Goal: Answer question/provide support

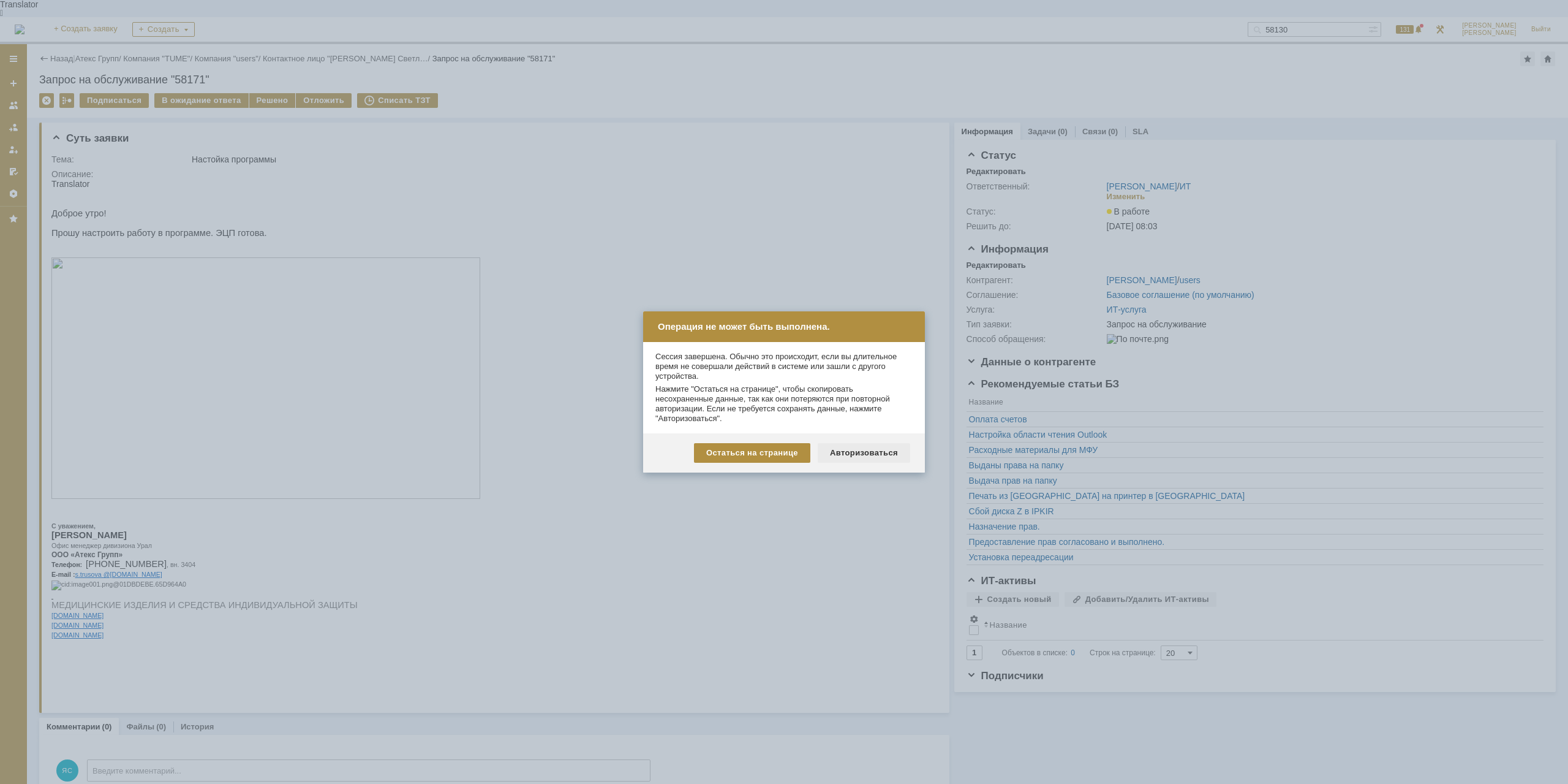
click at [869, 454] on div "Авторизоваться" at bounding box center [864, 452] width 93 height 20
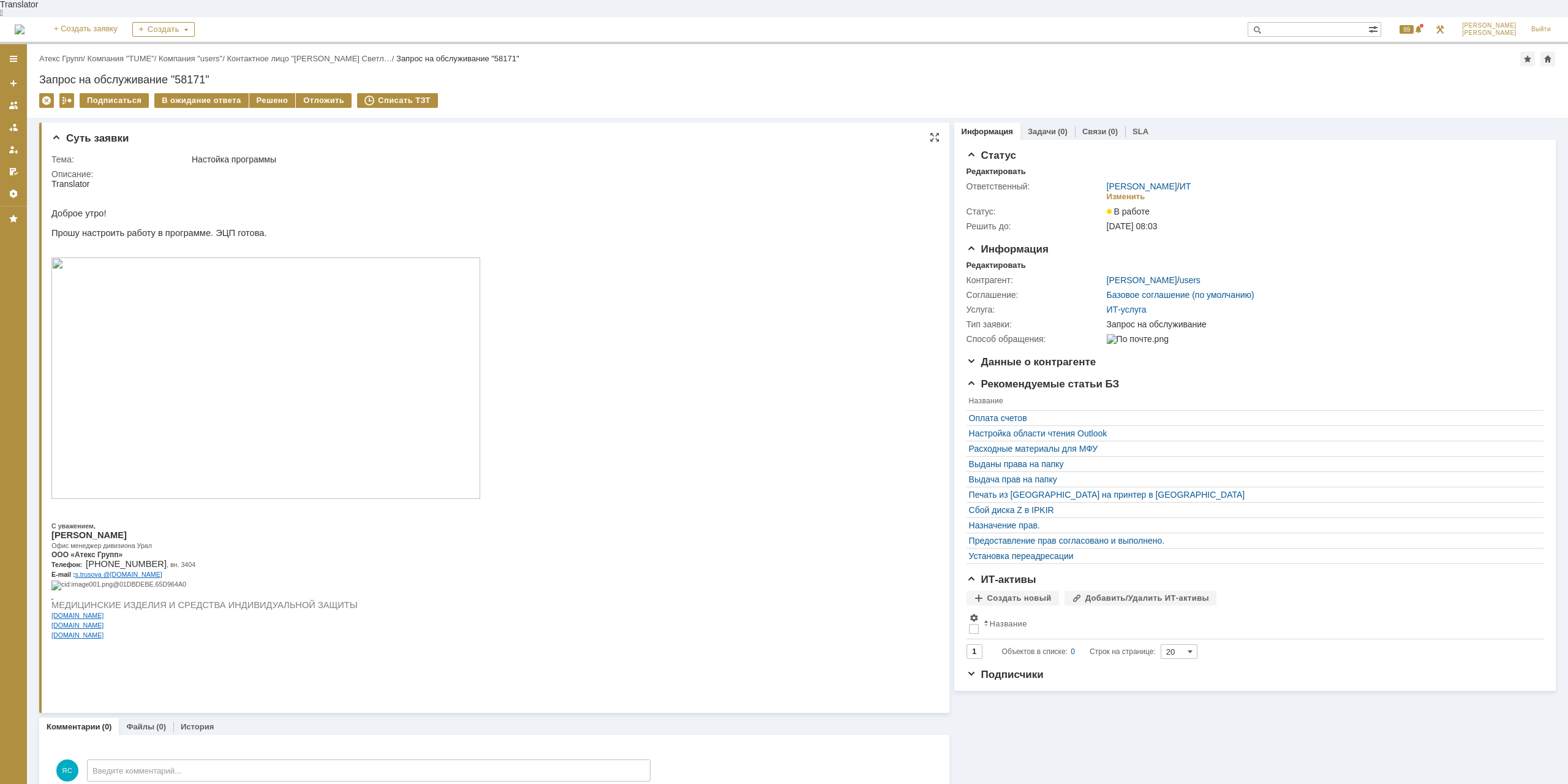
click at [134, 228] on p "Прошу настроить работу в программе. ЭЦП готова." at bounding box center [266, 233] width 429 height 10
click at [256, 75] on div "Назад | Атекс Групп / Компания "TUME" / Компания "users" / Контактное лицо "Тру…" at bounding box center [797, 81] width 1541 height 74
click at [271, 93] on div "Решено" at bounding box center [272, 101] width 47 height 15
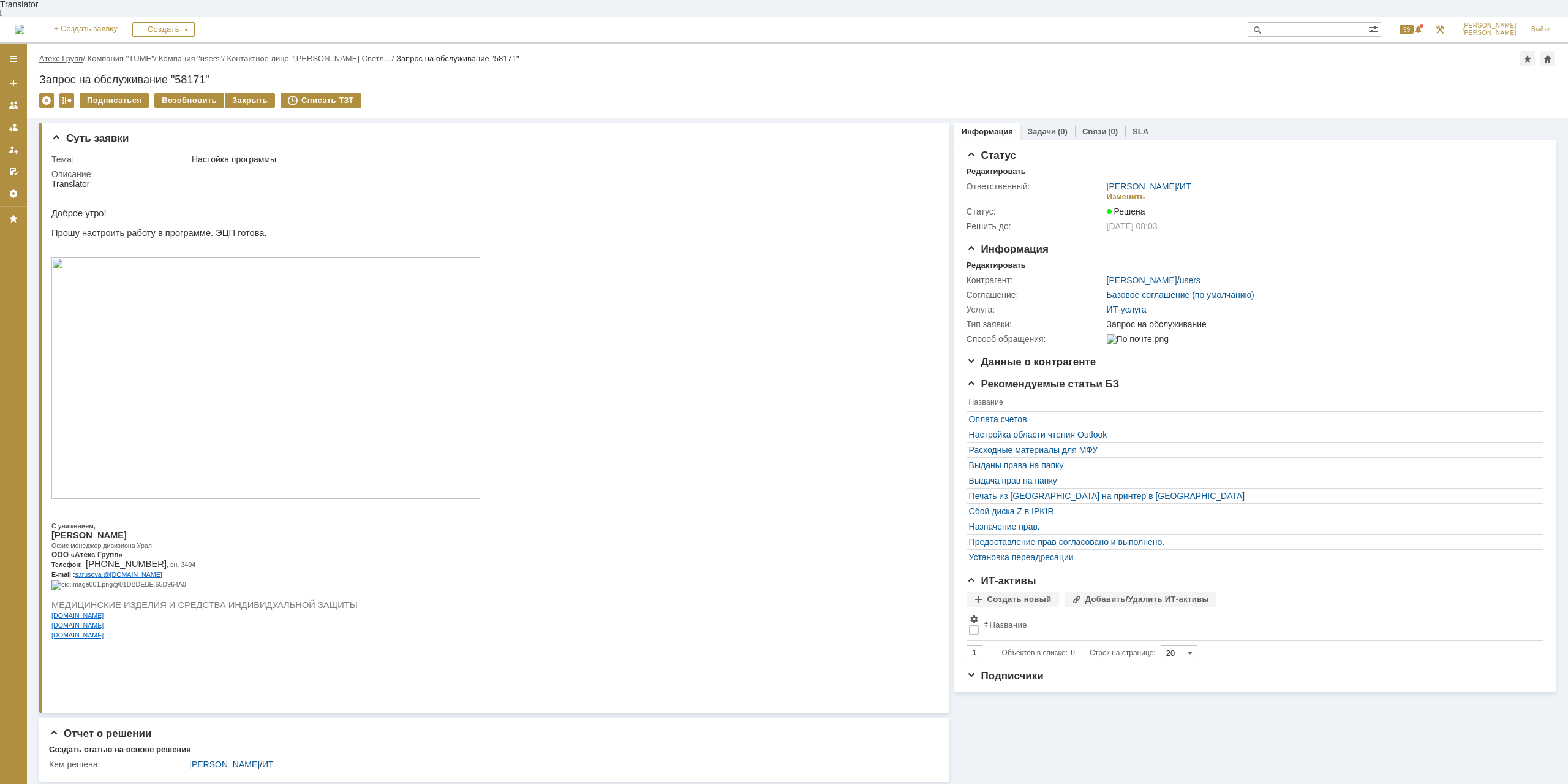
click at [66, 54] on link "Атекс Групп" at bounding box center [61, 59] width 44 height 10
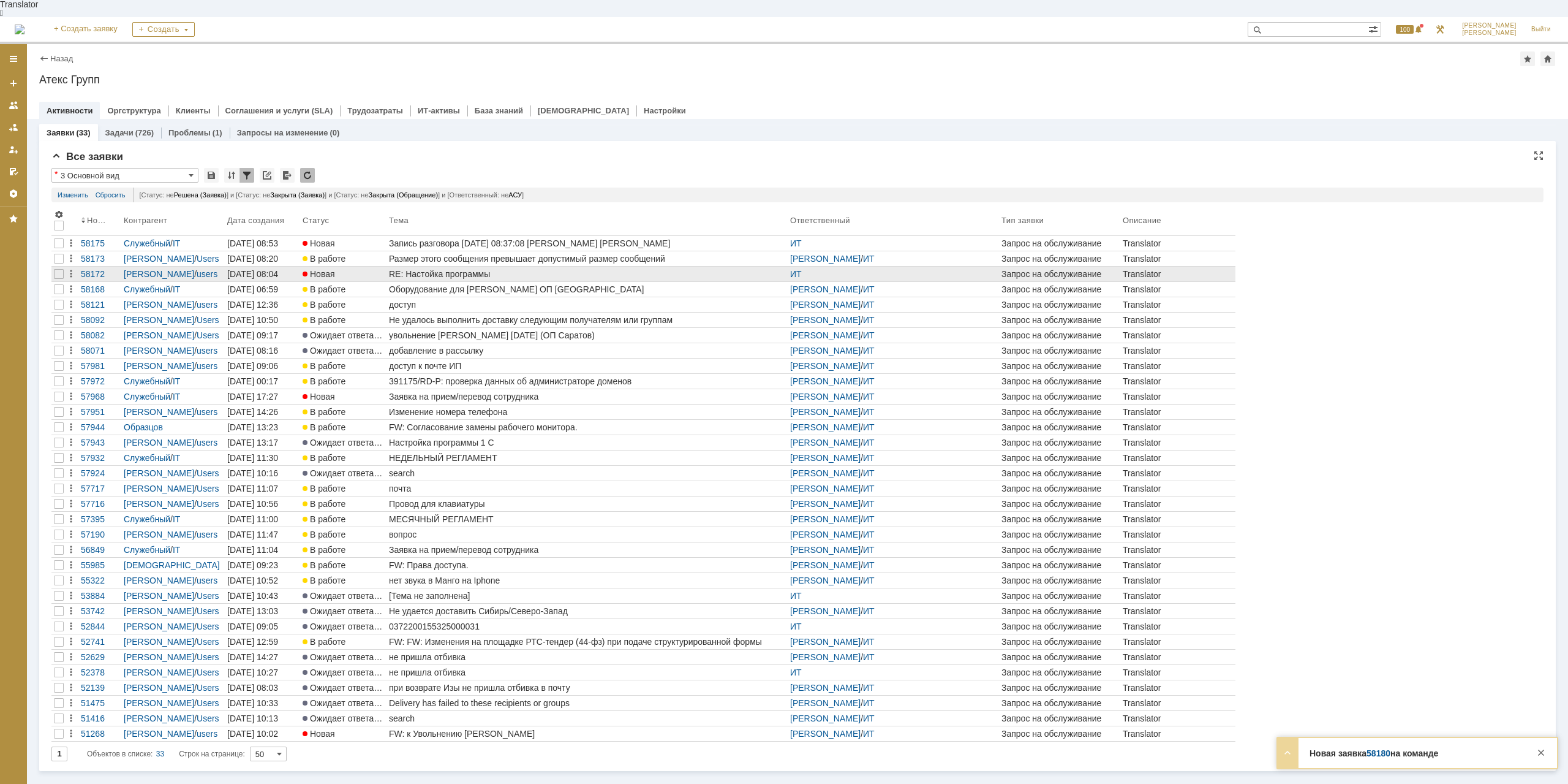
click at [454, 269] on div "RE: Настойка программы" at bounding box center [587, 274] width 397 height 10
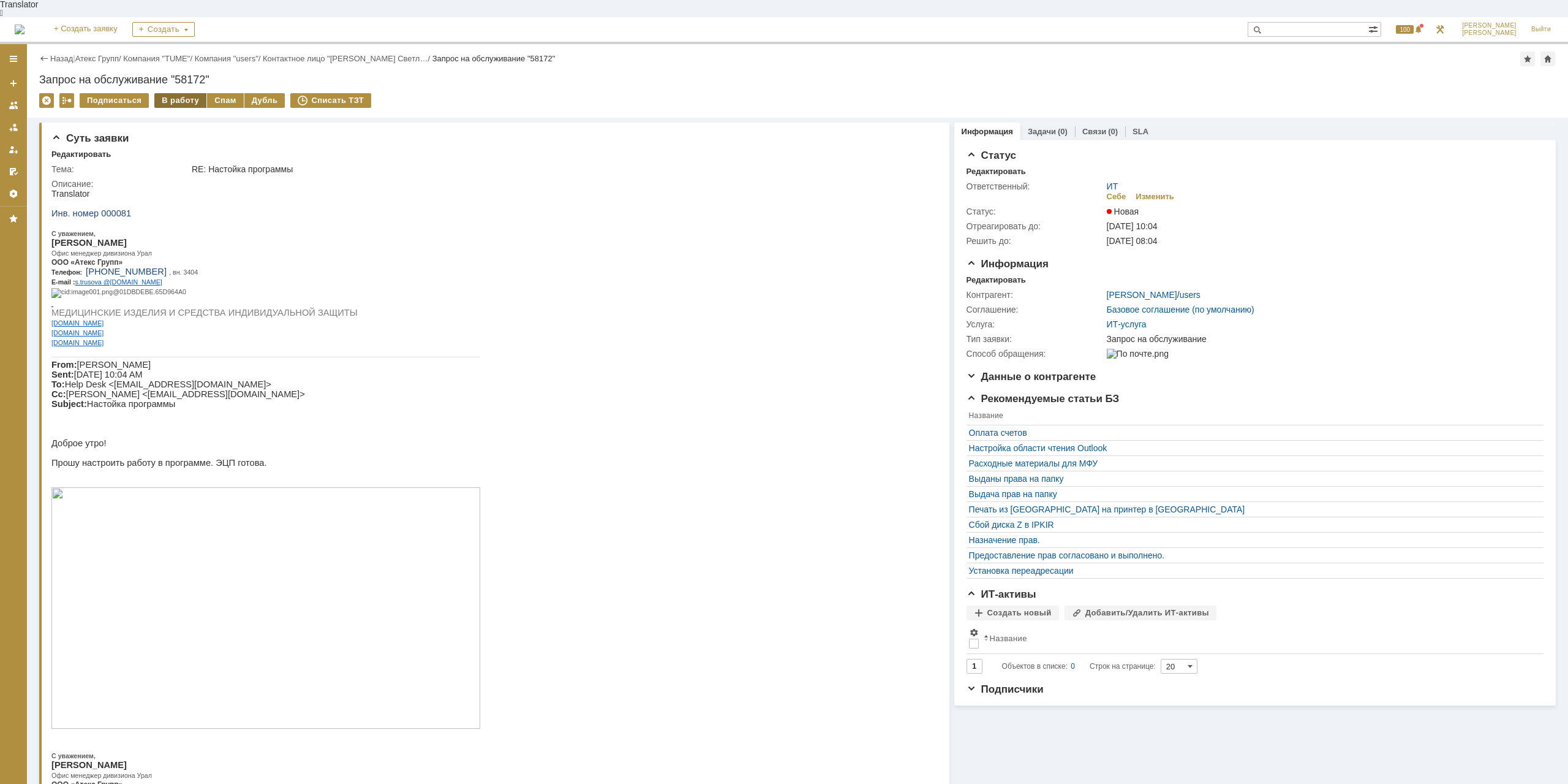
click at [173, 93] on div "В работу" at bounding box center [180, 101] width 52 height 15
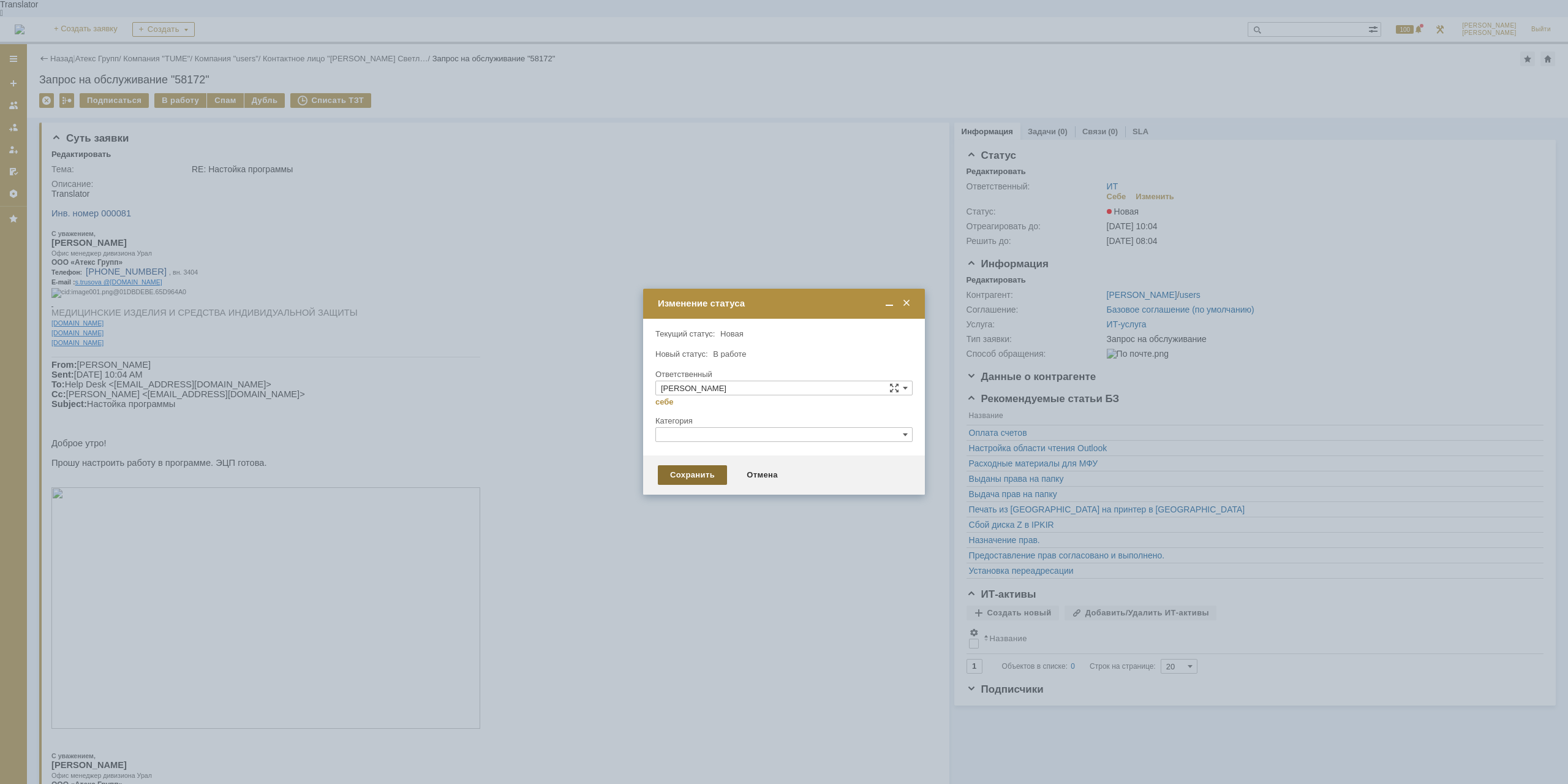
click at [672, 472] on div "Сохранить" at bounding box center [692, 474] width 69 height 20
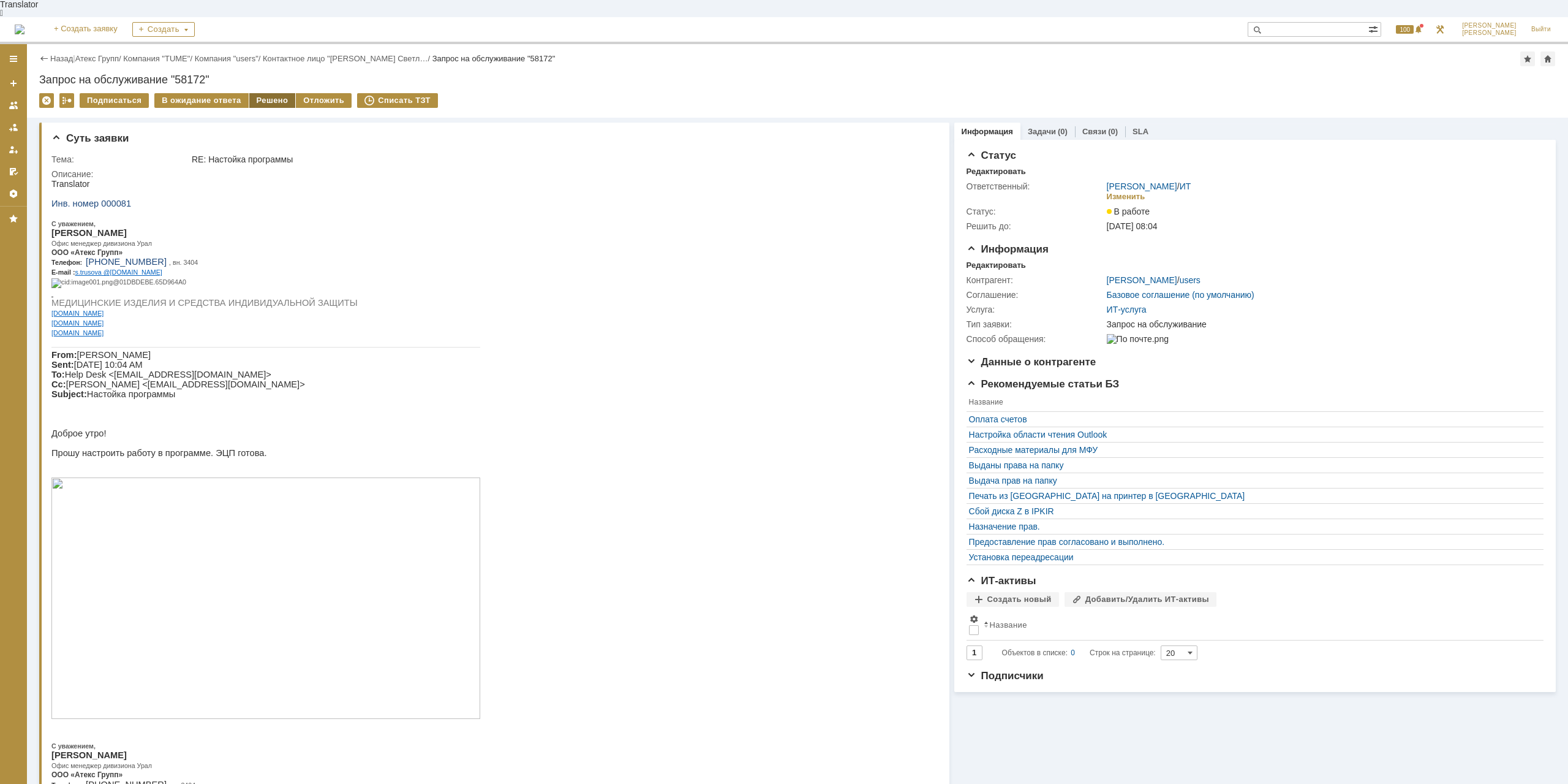
click at [264, 93] on div "Решено" at bounding box center [272, 101] width 47 height 15
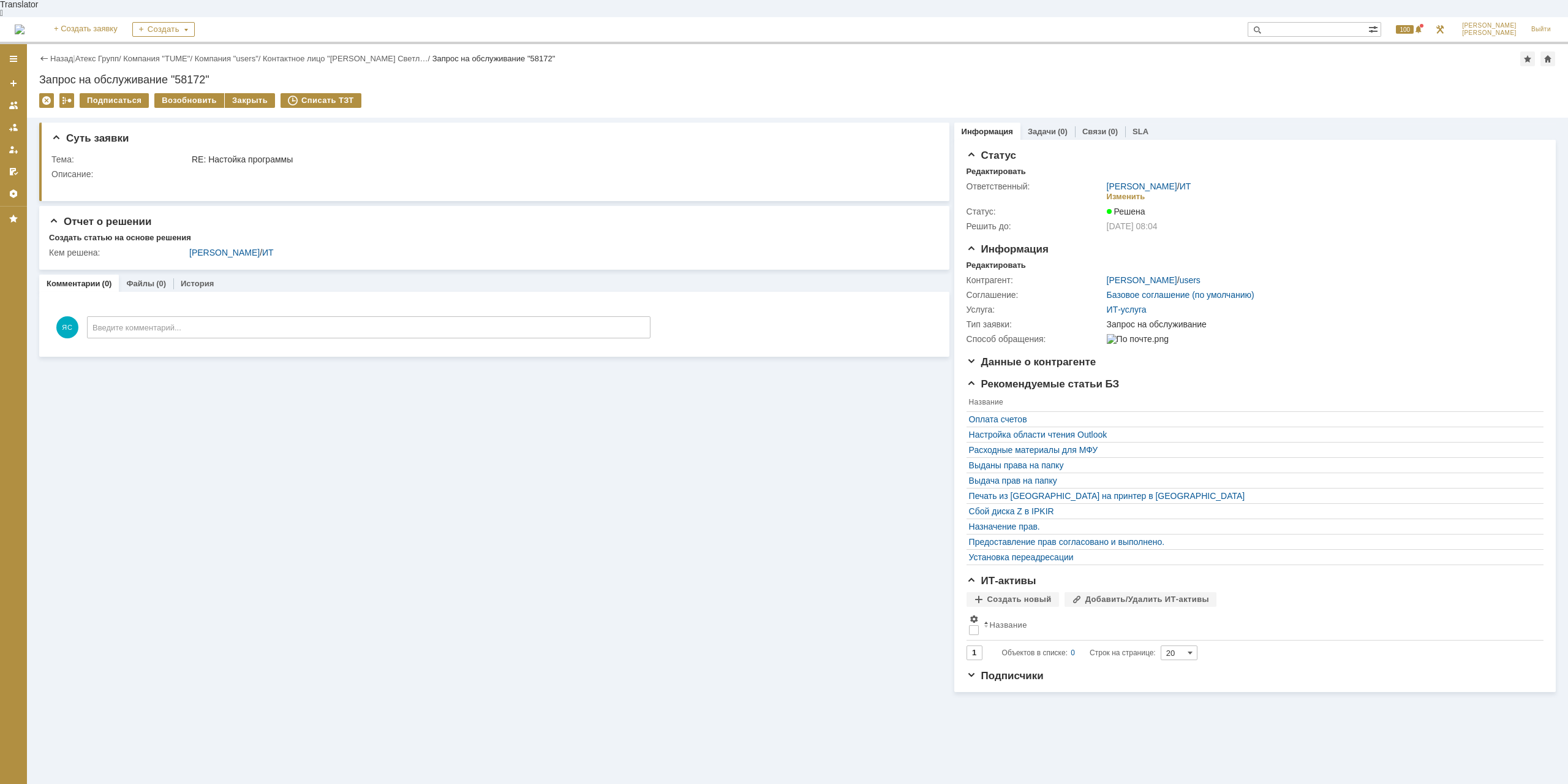
click at [93, 54] on link "Атекс Групп" at bounding box center [97, 59] width 44 height 10
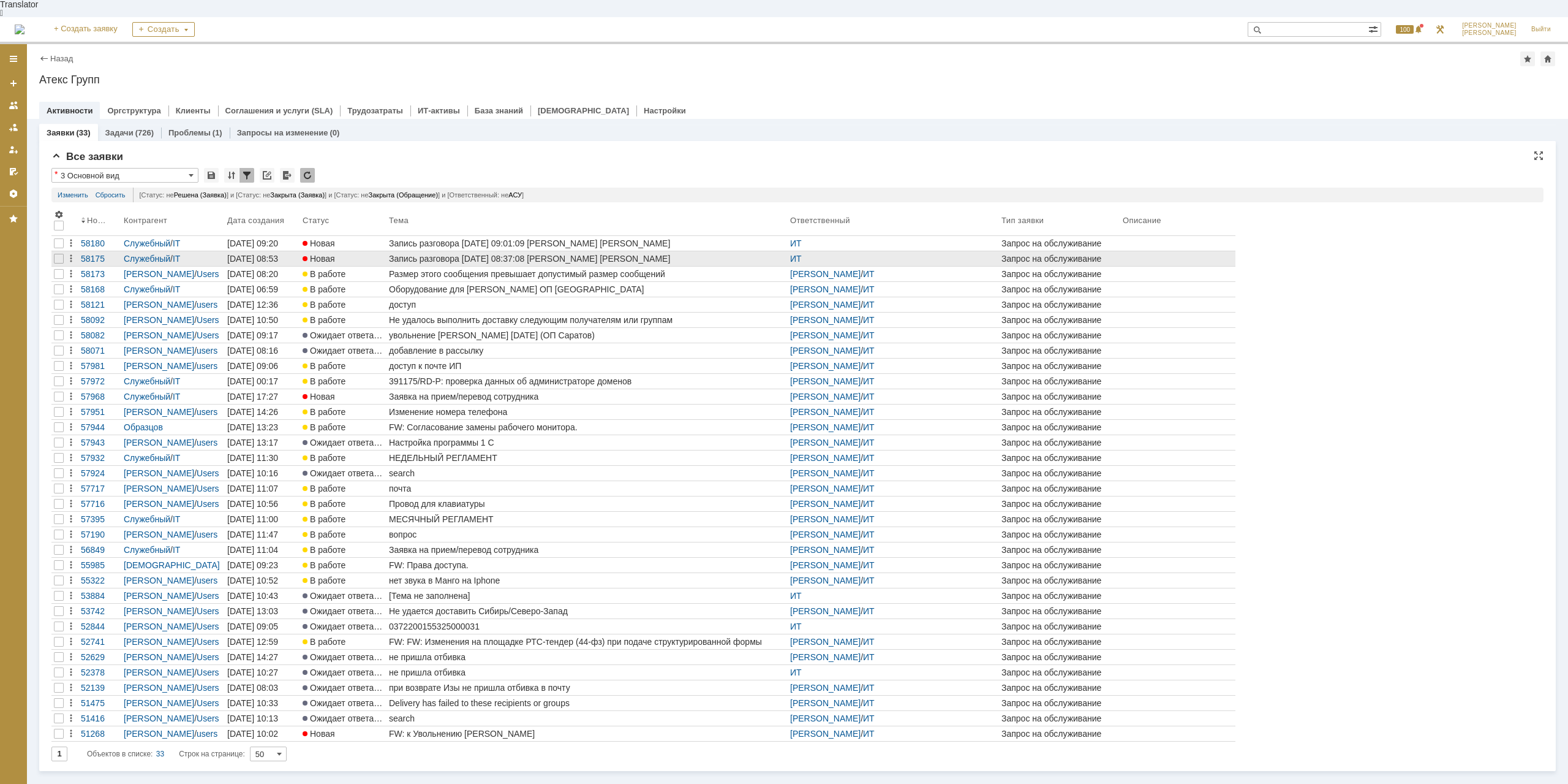
click at [53, 251] on div at bounding box center [59, 258] width 15 height 15
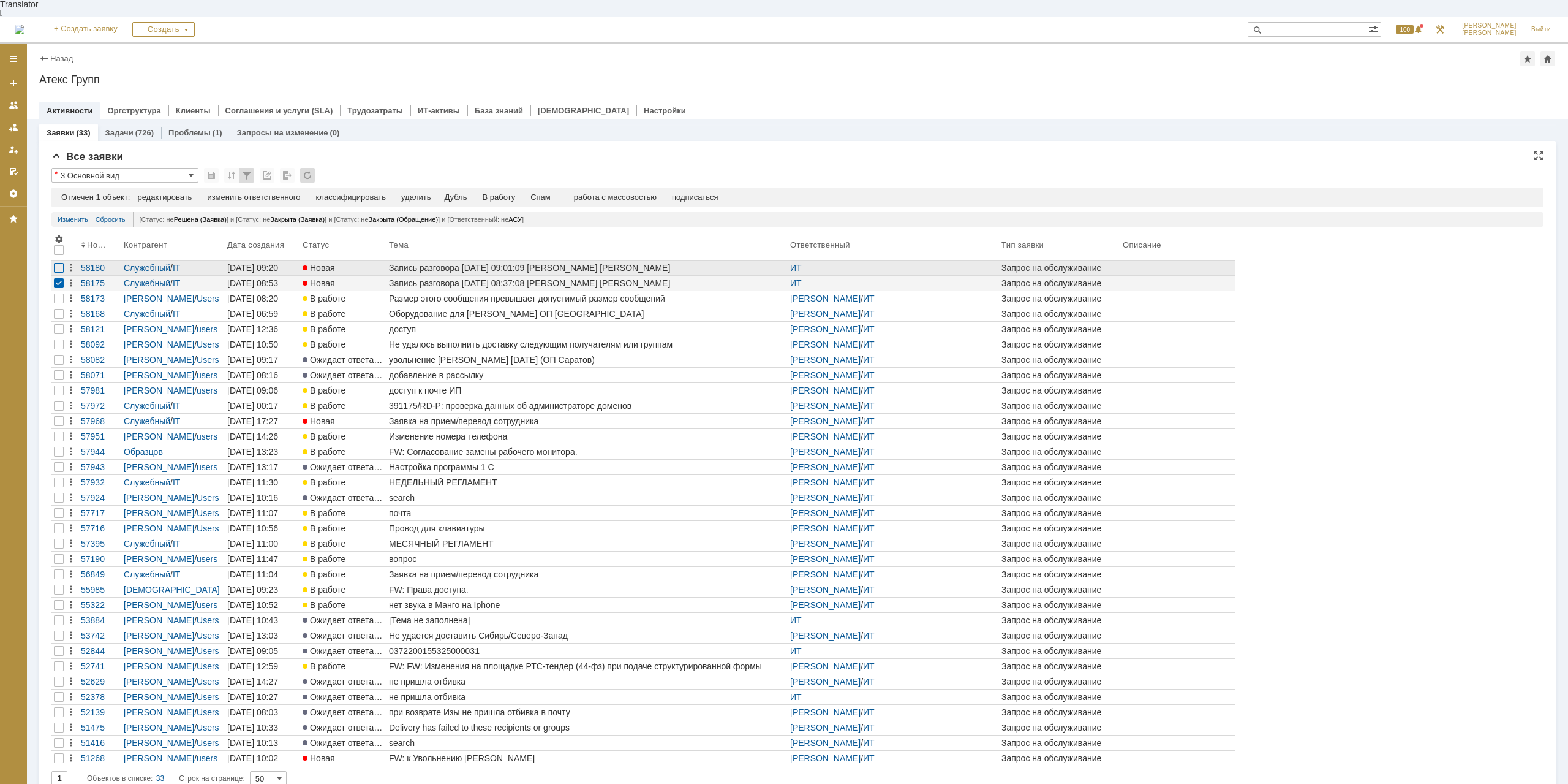
click at [55, 263] on div at bounding box center [59, 268] width 9 height 10
click at [512, 192] on div "Спам" at bounding box center [515, 197] width 21 height 10
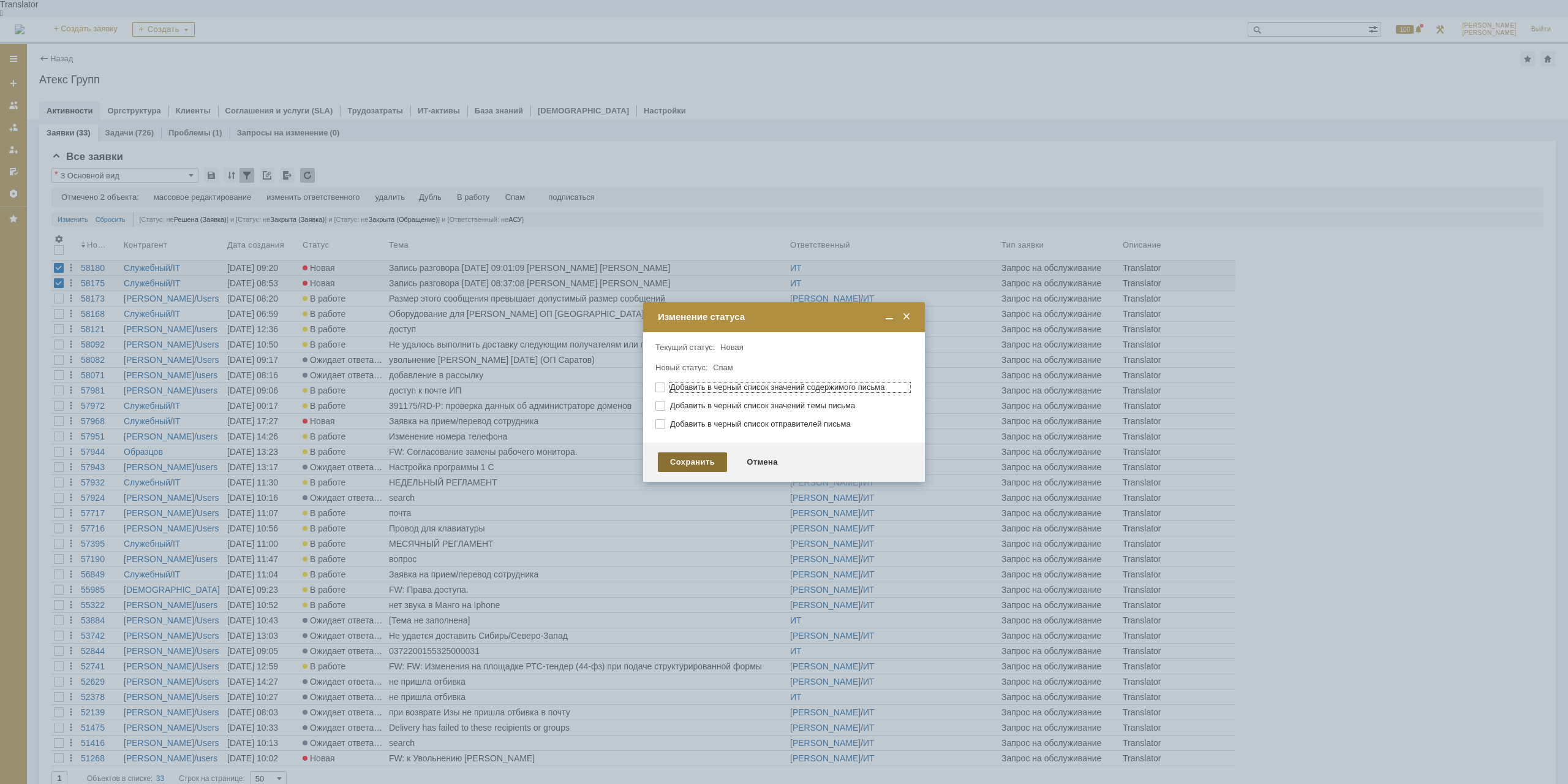
click at [704, 455] on div "Сохранить" at bounding box center [692, 462] width 69 height 20
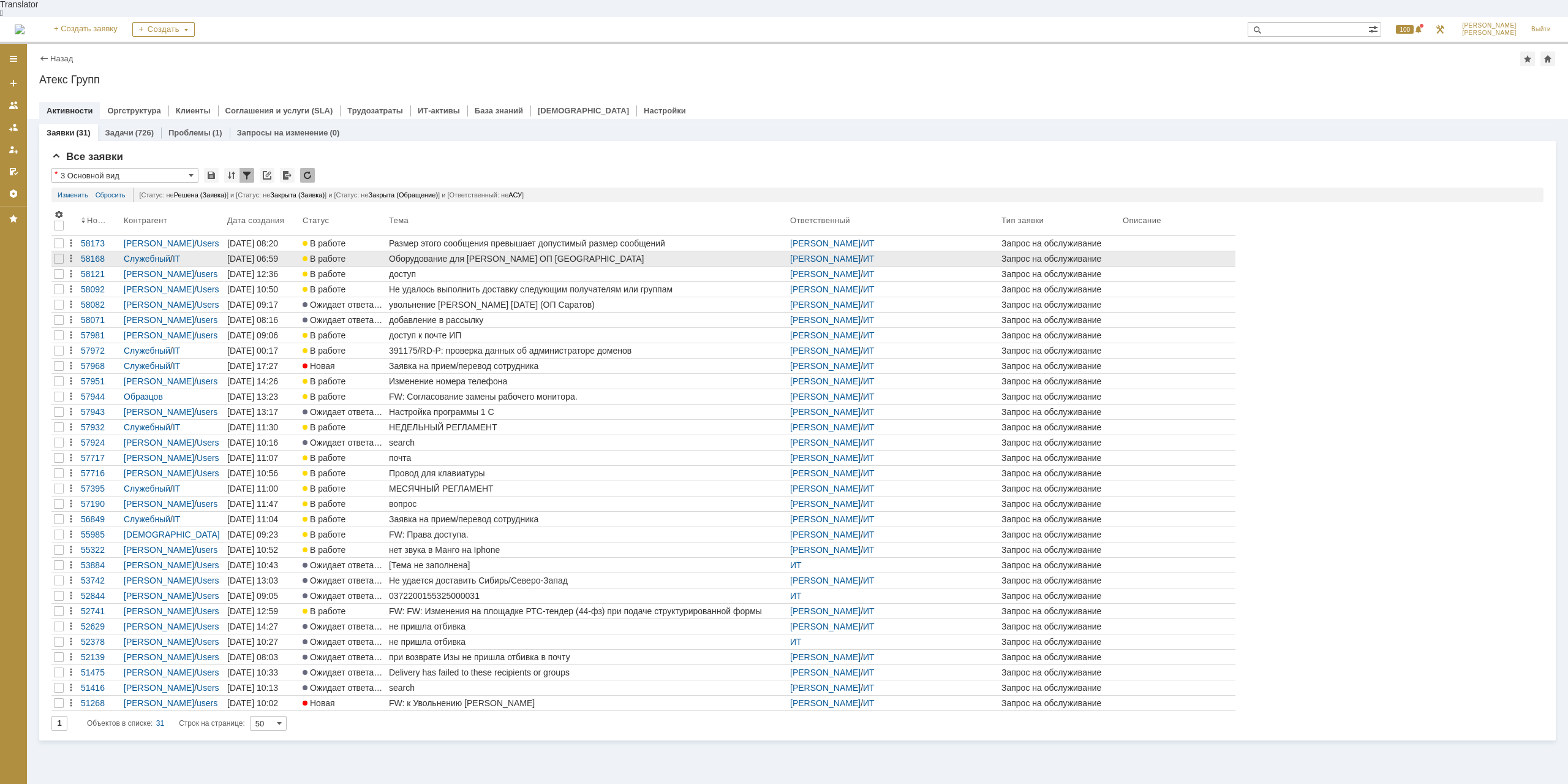
click at [496, 253] on div "Оборудование для Бутаковой Юлии ОП Иркутск" at bounding box center [587, 258] width 397 height 10
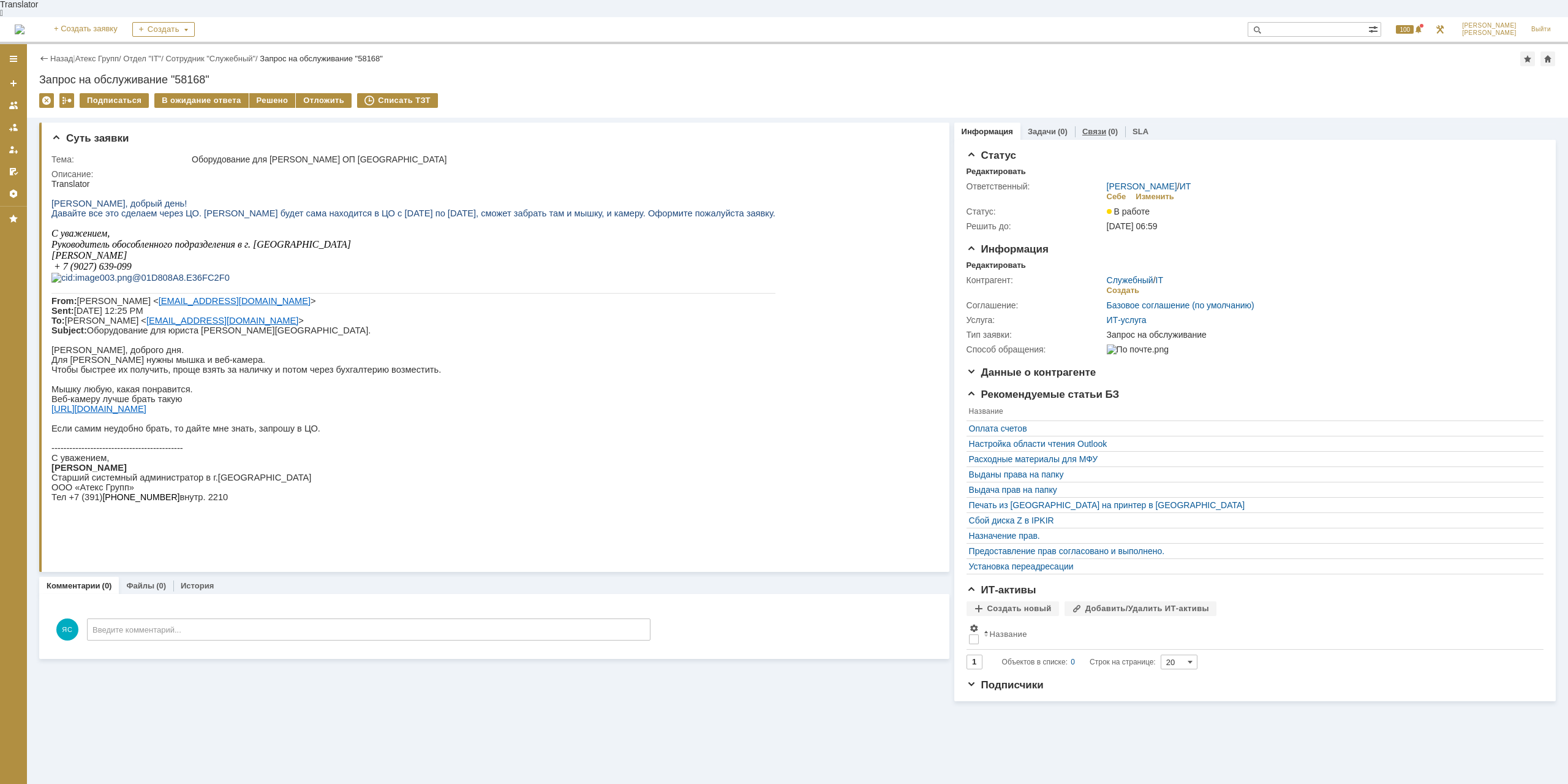
click at [1082, 127] on link "Связи" at bounding box center [1094, 131] width 24 height 10
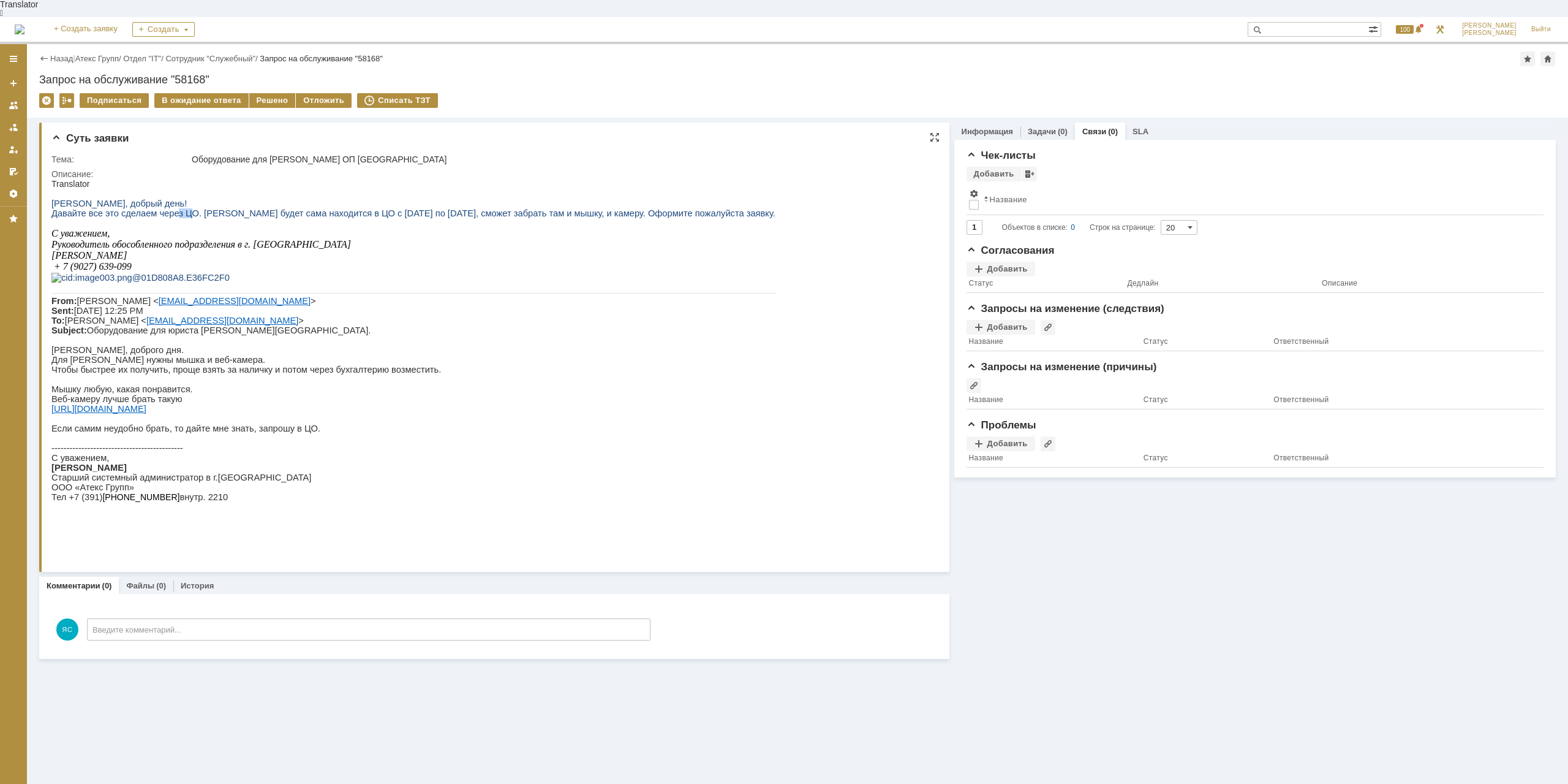
drag, startPoint x: 168, startPoint y: 211, endPoint x: 179, endPoint y: 210, distance: 11.0
click at [179, 210] on span "Давайте все это сделаем через ЦО. Юля будет сама находится в ЦО с 8 по 12 сентя…" at bounding box center [413, 213] width 723 height 10
click at [245, 208] on span "Давайте все это сделаем через ЦО. Юля будет сама находится в ЦО с 8 по 12 сентя…" at bounding box center [413, 213] width 723 height 10
drag, startPoint x: 251, startPoint y: 210, endPoint x: 370, endPoint y: 210, distance: 119.0
click at [296, 209] on span "Давайте все это сделаем через ЦО. Юля будет сама находится в ЦО с 8 по 12 сентя…" at bounding box center [413, 213] width 723 height 10
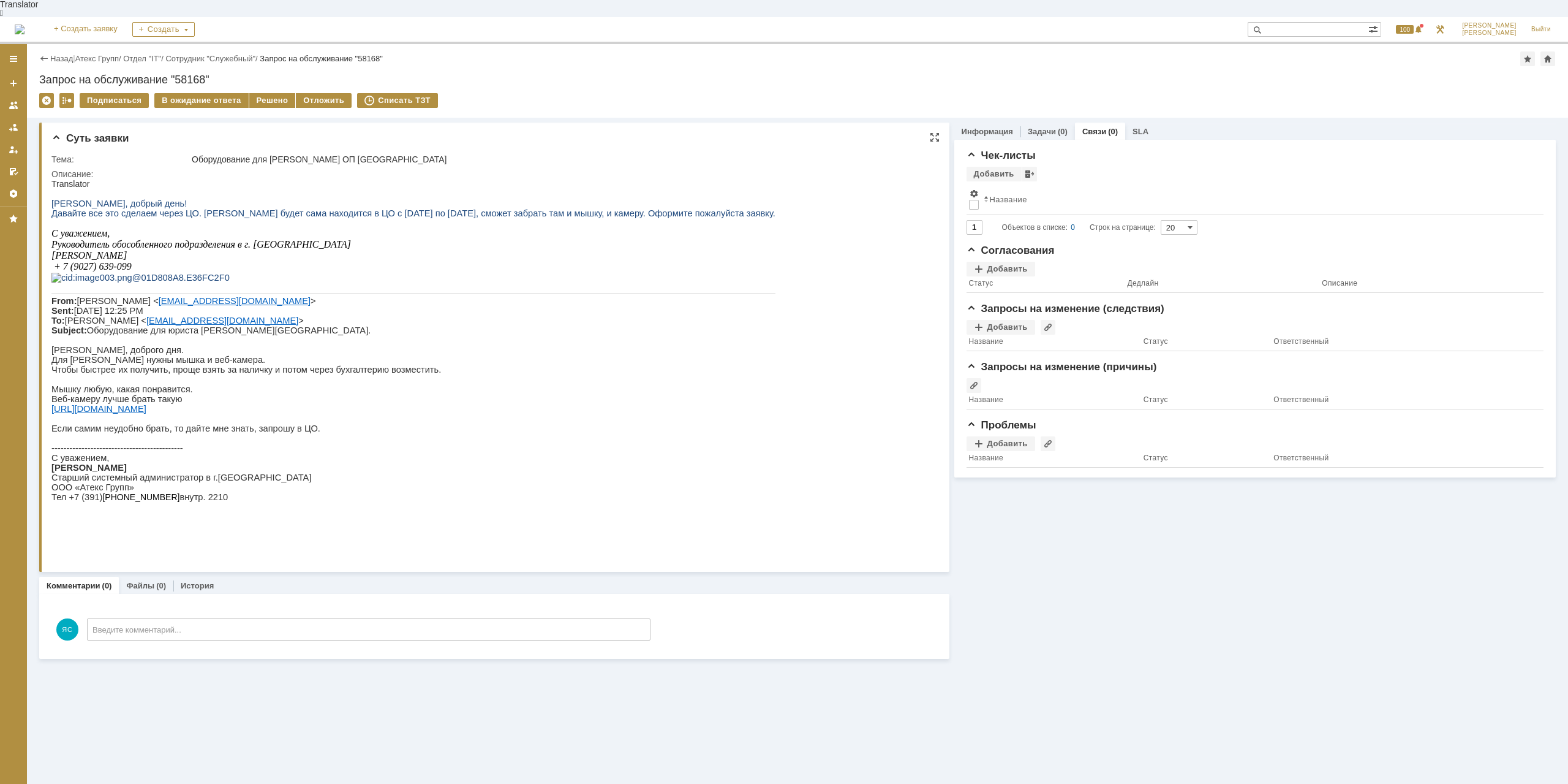
click at [371, 210] on span "Давайте все это сделаем через ЦО. Юля будет сама находится в ЦО с 8 по 12 сентя…" at bounding box center [413, 213] width 723 height 10
drag, startPoint x: 446, startPoint y: 210, endPoint x: 457, endPoint y: 210, distance: 11.0
click at [457, 210] on span "Давайте все это сделаем через ЦО. Юля будет сама находится в ЦО с 8 по 12 сентя…" at bounding box center [413, 213] width 723 height 10
drag, startPoint x: 139, startPoint y: 391, endPoint x: 197, endPoint y: 391, distance: 58.0
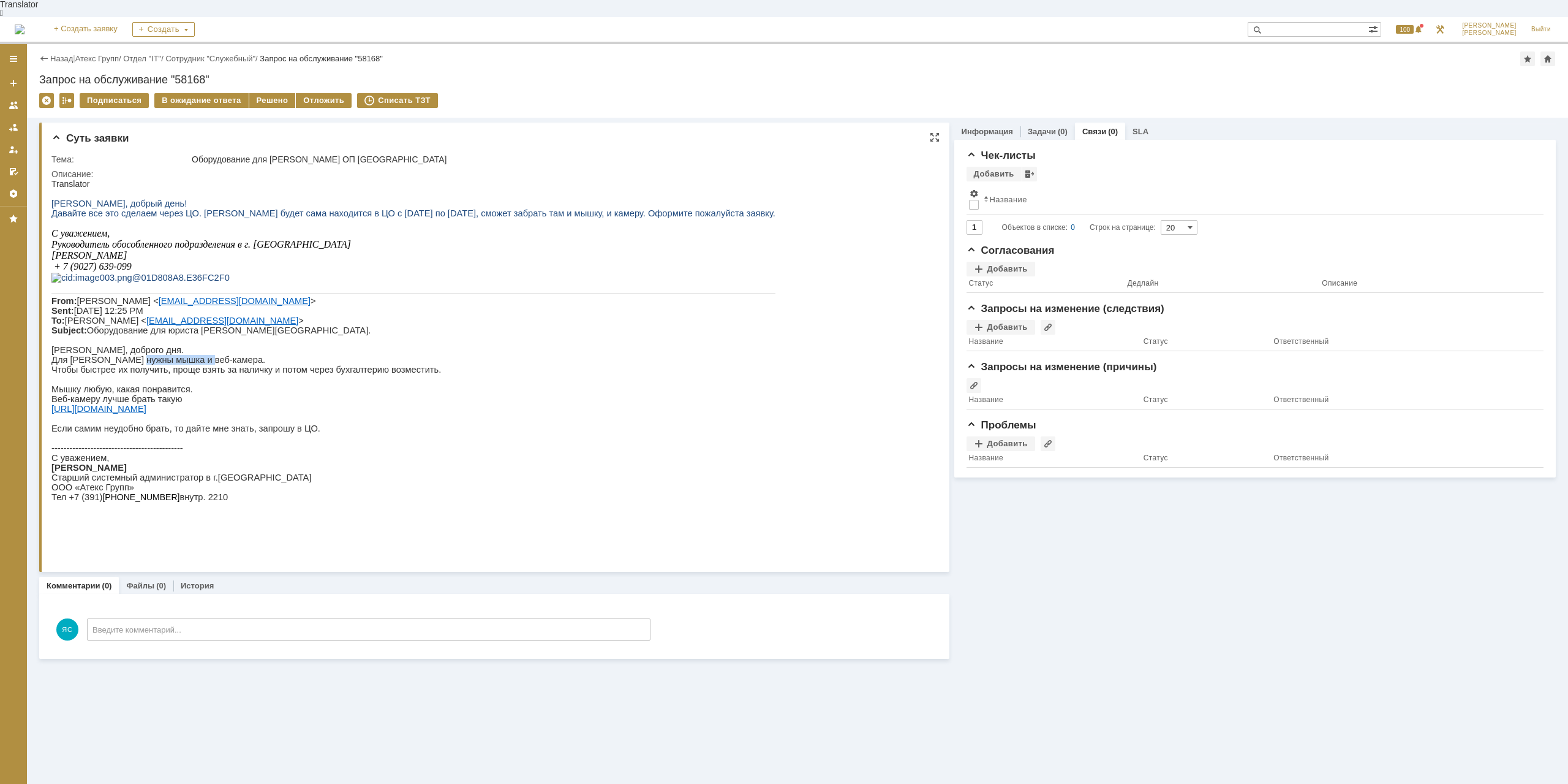
click at [197, 364] on p "Для Юлии нужны мышка и веб-камера." at bounding box center [413, 360] width 723 height 10
click at [226, 375] on p "Чтобы быстрее их получить, проще взять за наличку и потом через бухгалтерию воз…" at bounding box center [413, 369] width 723 height 10
click at [233, 375] on p "Чтобы быстрее их получить, проще взять за наличку и потом через бухгалтерию воз…" at bounding box center [413, 369] width 723 height 10
click at [116, 51] on div "Назад | Атекс Групп / Отдел "IT" / Сотрудник "Служебный" / Запрос на обслуживан…" at bounding box center [798, 59] width 1517 height 15
